Goal: Navigation & Orientation: Find specific page/section

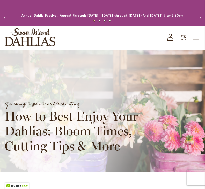
click at [197, 42] on span "Toggle Nav" at bounding box center [196, 37] width 8 height 10
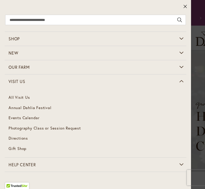
click at [50, 108] on link "Annual Dahlia Festival" at bounding box center [95, 108] width 181 height 10
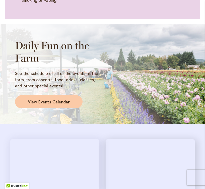
scroll to position [401, 0]
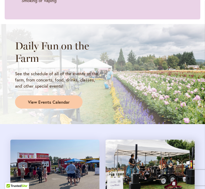
click at [70, 102] on link "View Events Calendar" at bounding box center [48, 101] width 67 height 13
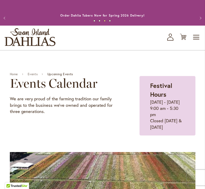
click at [196, 42] on span "Toggle Nav" at bounding box center [196, 37] width 8 height 10
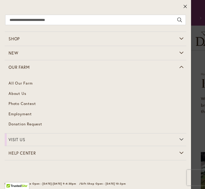
click at [33, 81] on link "All Our Farm" at bounding box center [95, 83] width 181 height 10
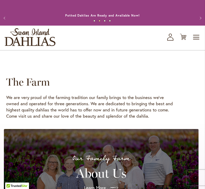
click at [6, 21] on button "Previous" at bounding box center [5, 18] width 10 height 10
click at [195, 42] on span "Toggle Nav" at bounding box center [196, 37] width 8 height 10
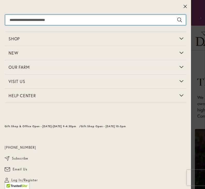
click at [27, 22] on input "Search" at bounding box center [95, 20] width 180 height 10
type input "********"
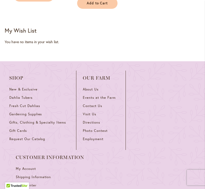
scroll to position [256, 0]
click at [99, 125] on span "Directions" at bounding box center [91, 122] width 17 height 4
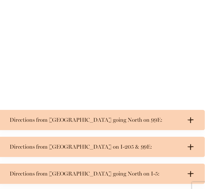
scroll to position [272, 0]
